Goal: Communication & Community: Answer question/provide support

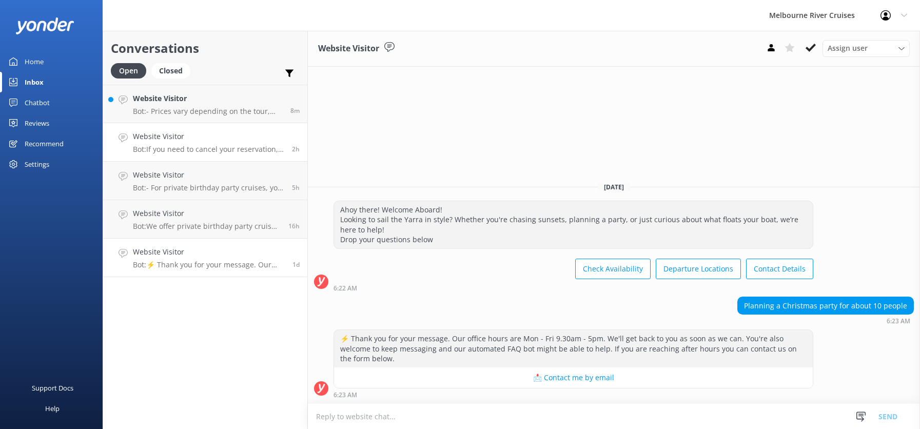
click at [165, 143] on div "Website Visitor Bot: If you need to cancel your reservation, please contact our…" at bounding box center [208, 142] width 151 height 23
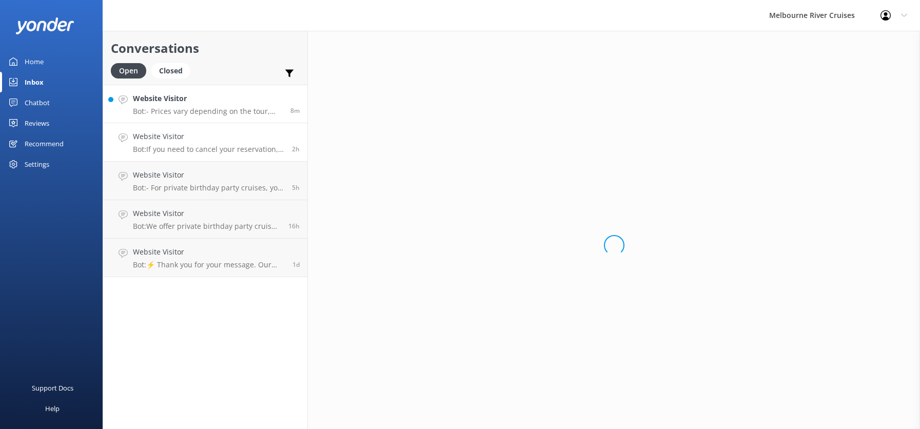
click at [163, 101] on h4 "Website Visitor" at bounding box center [208, 98] width 150 height 11
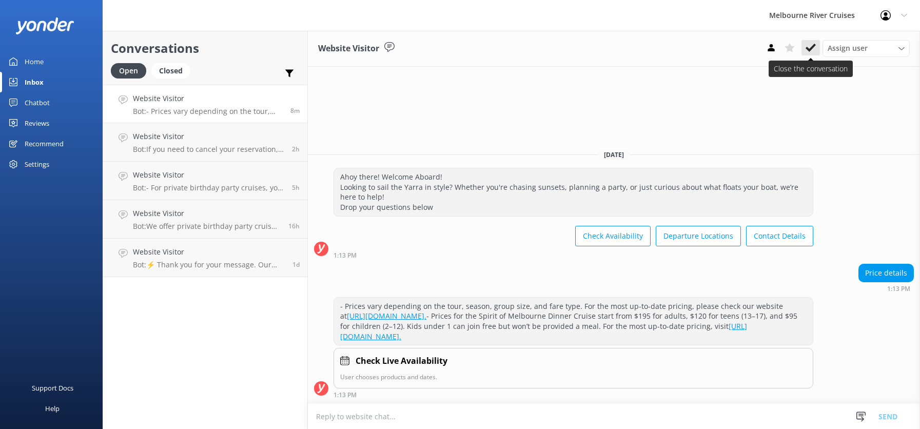
click at [809, 47] on icon at bounding box center [811, 48] width 10 height 10
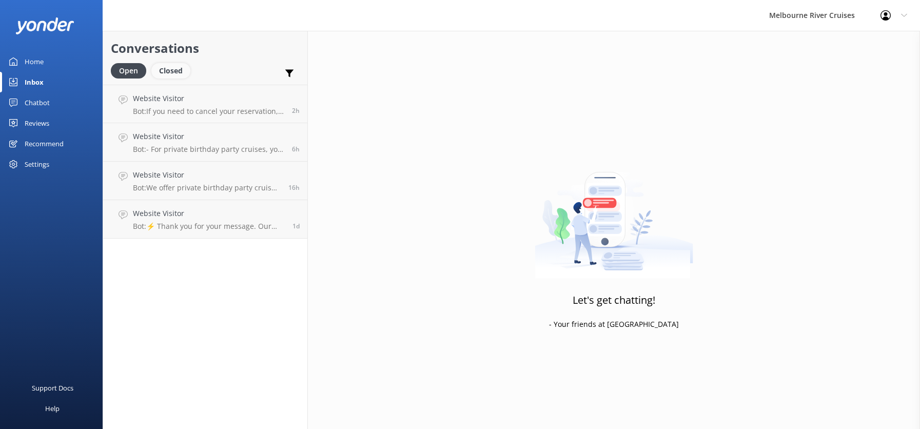
click at [175, 72] on div "Closed" at bounding box center [170, 70] width 39 height 15
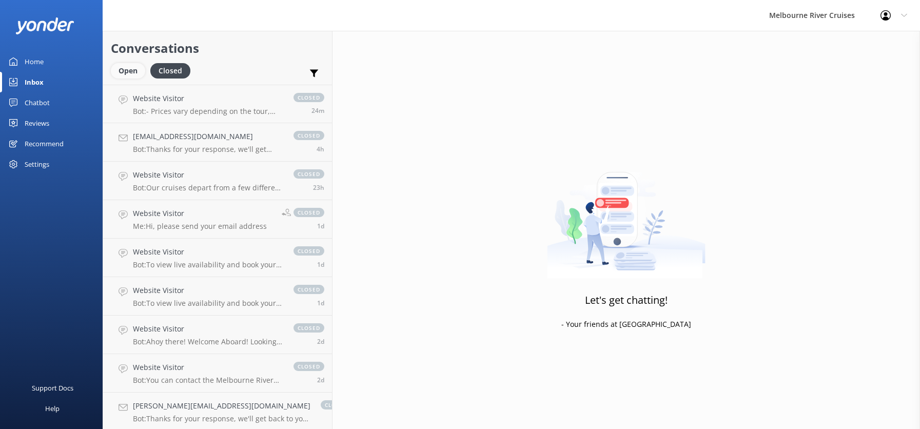
click at [127, 72] on div "Open" at bounding box center [128, 70] width 34 height 15
